Goal: Transaction & Acquisition: Obtain resource

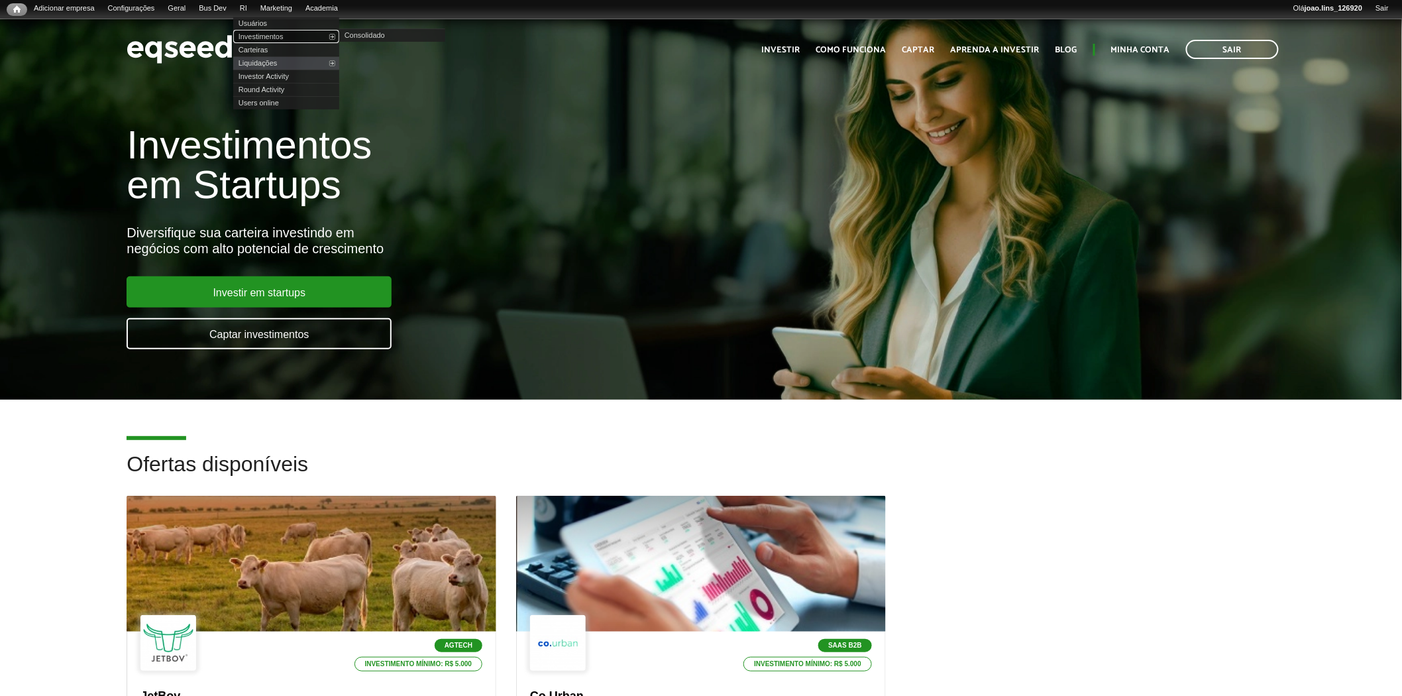
click at [274, 31] on link "Investimentos" at bounding box center [286, 36] width 106 height 13
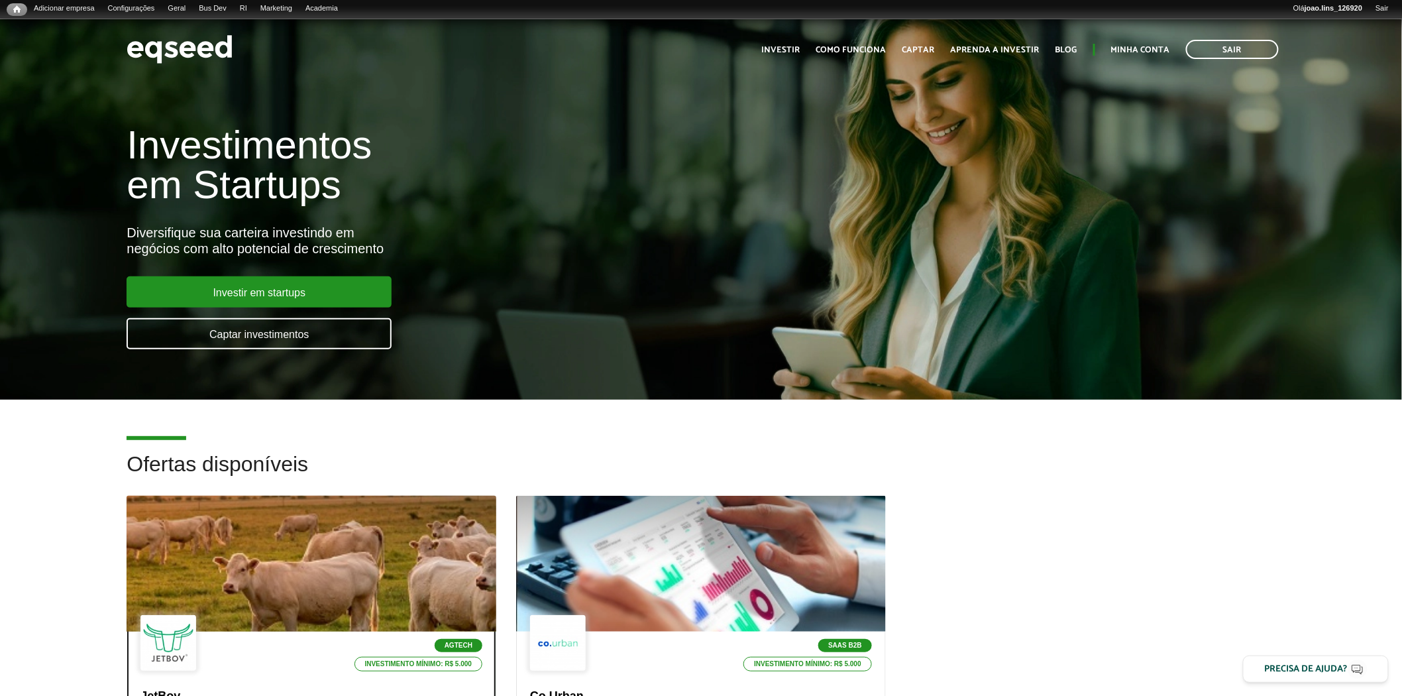
click at [339, 520] on div at bounding box center [311, 563] width 443 height 163
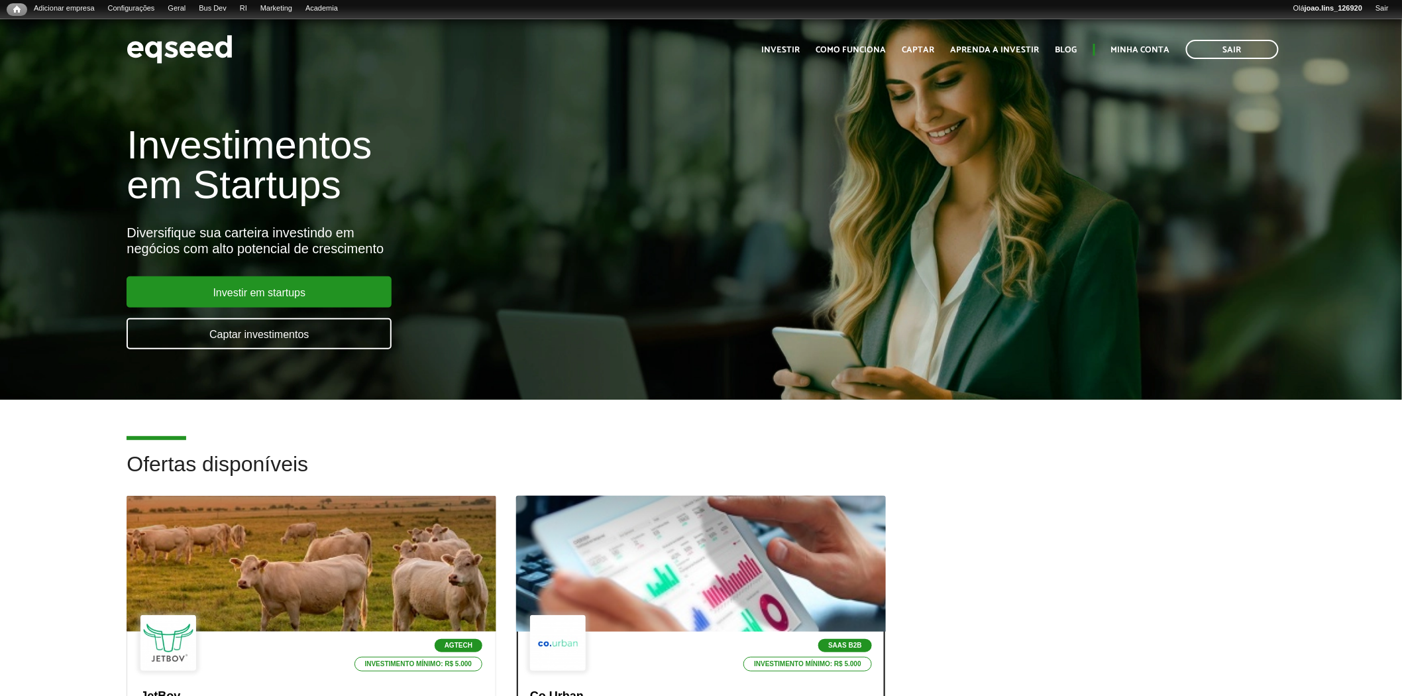
click at [694, 532] on div at bounding box center [700, 563] width 443 height 163
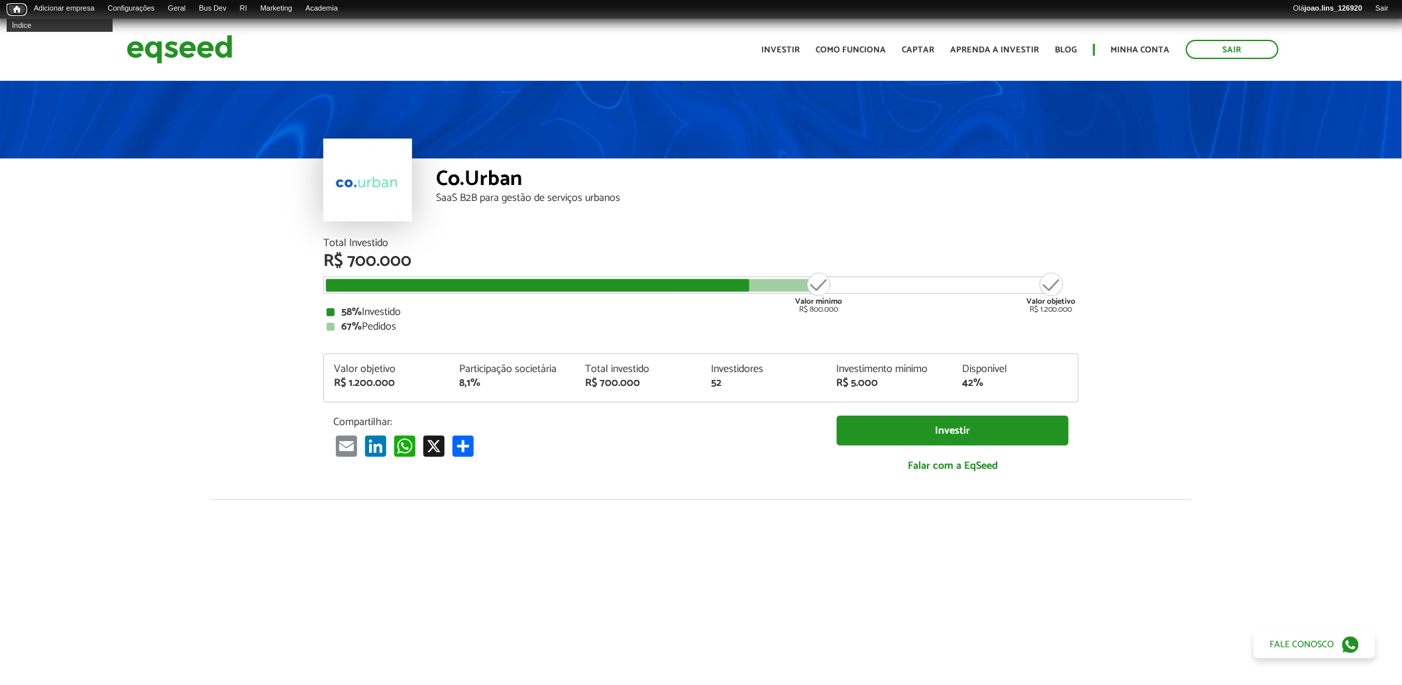
click at [13, 8] on span "Início" at bounding box center [16, 9] width 7 height 9
